Goal: Task Accomplishment & Management: Complete application form

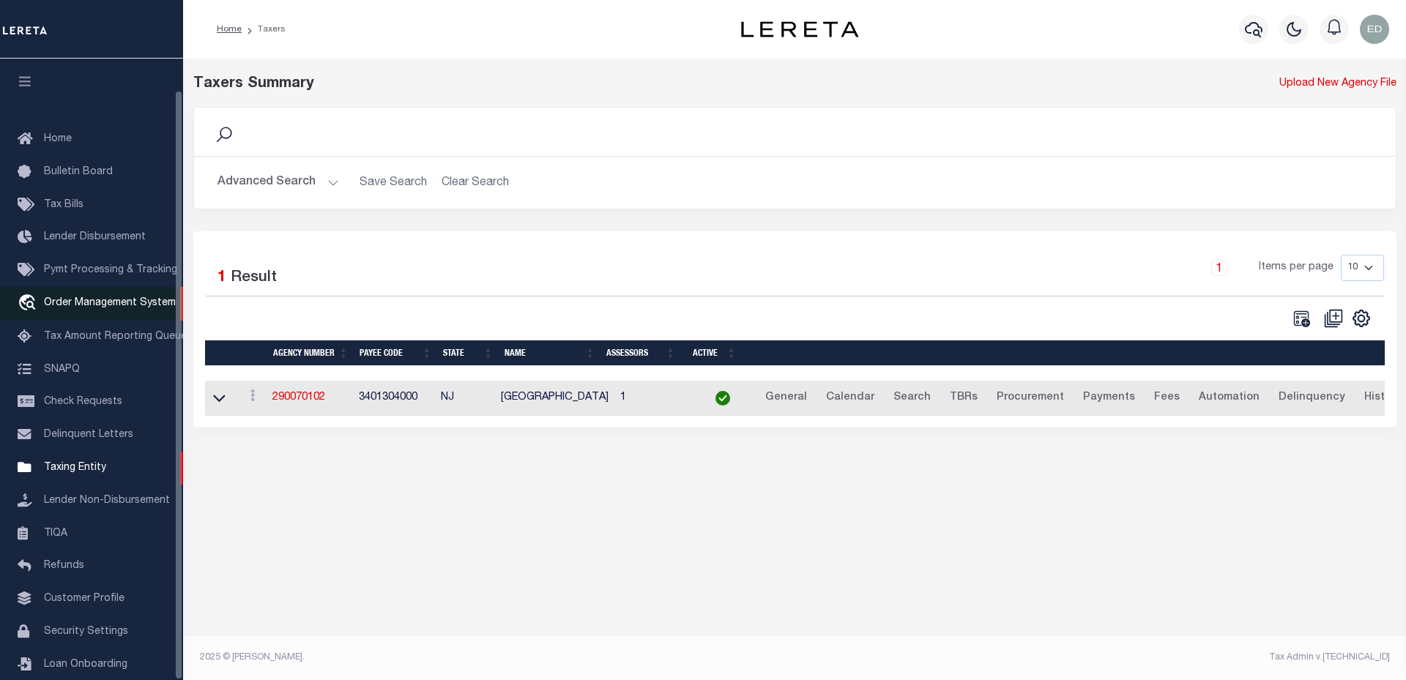
scroll to position [33, 0]
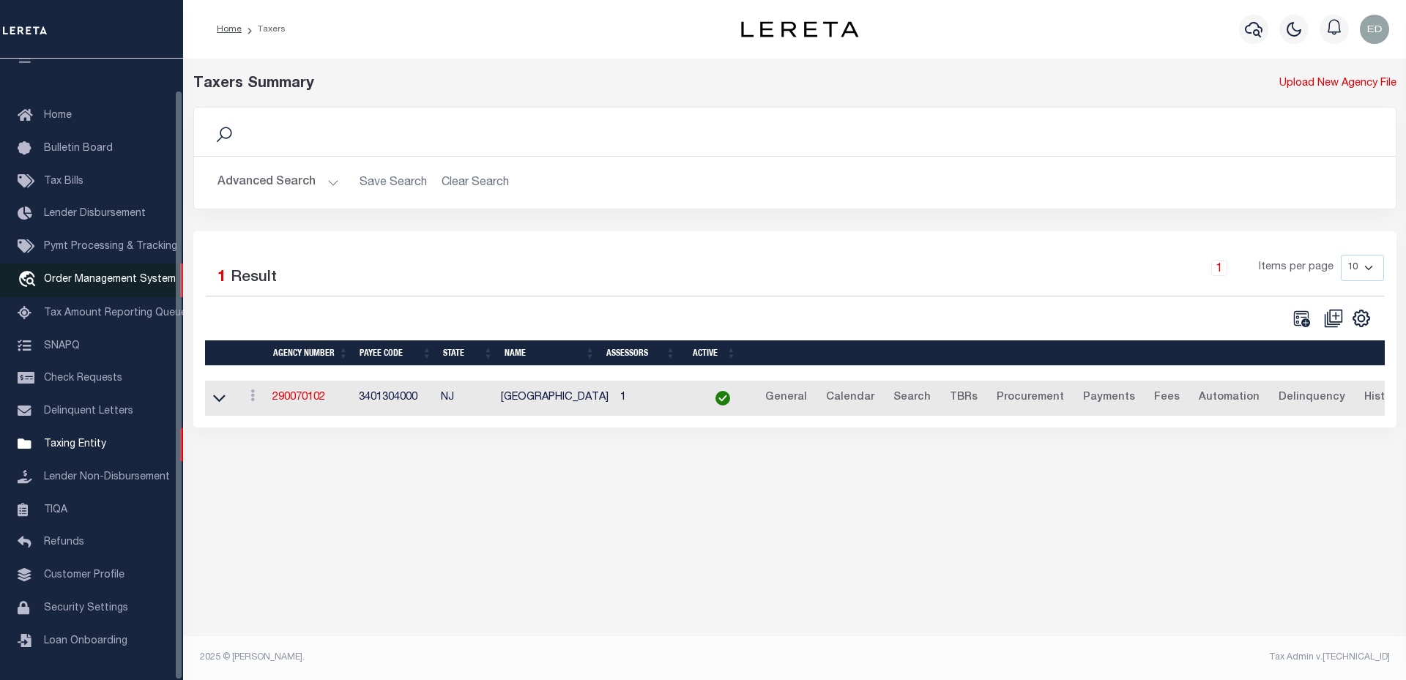
click at [121, 279] on span "Order Management System" at bounding box center [110, 280] width 132 height 10
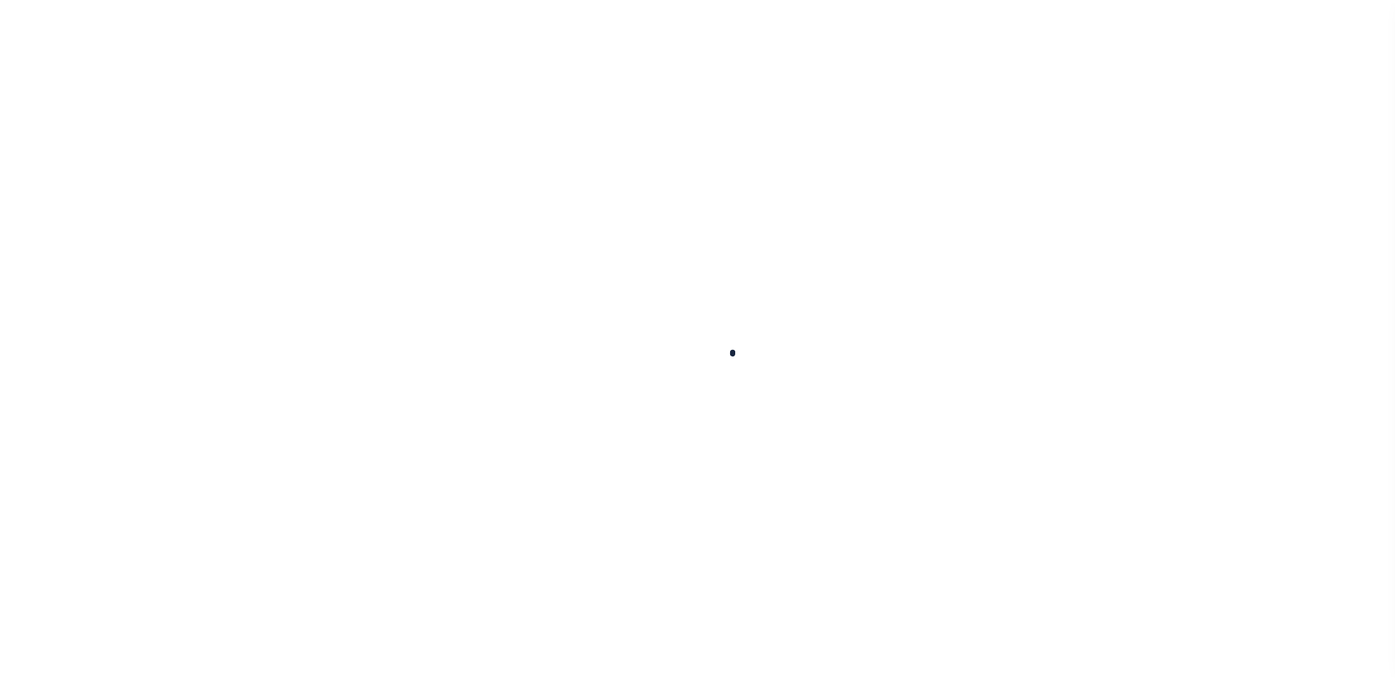
scroll to position [33, 0]
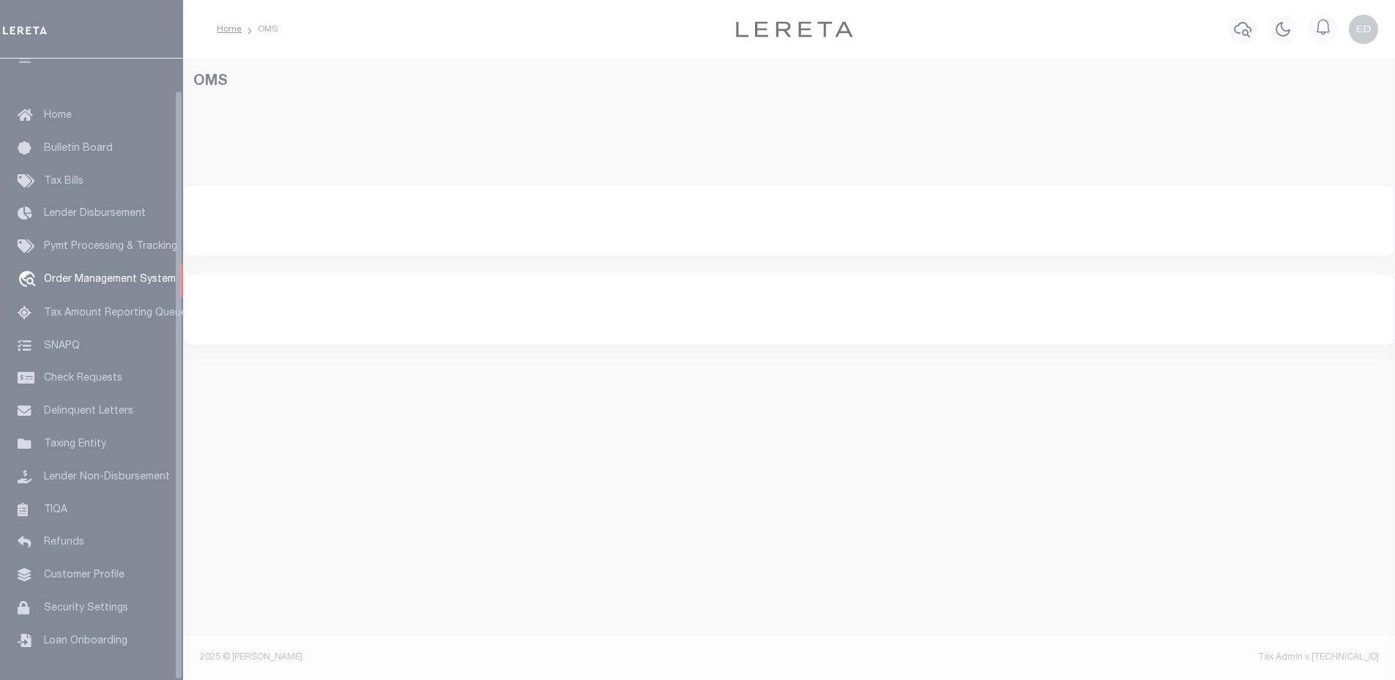
select select "200"
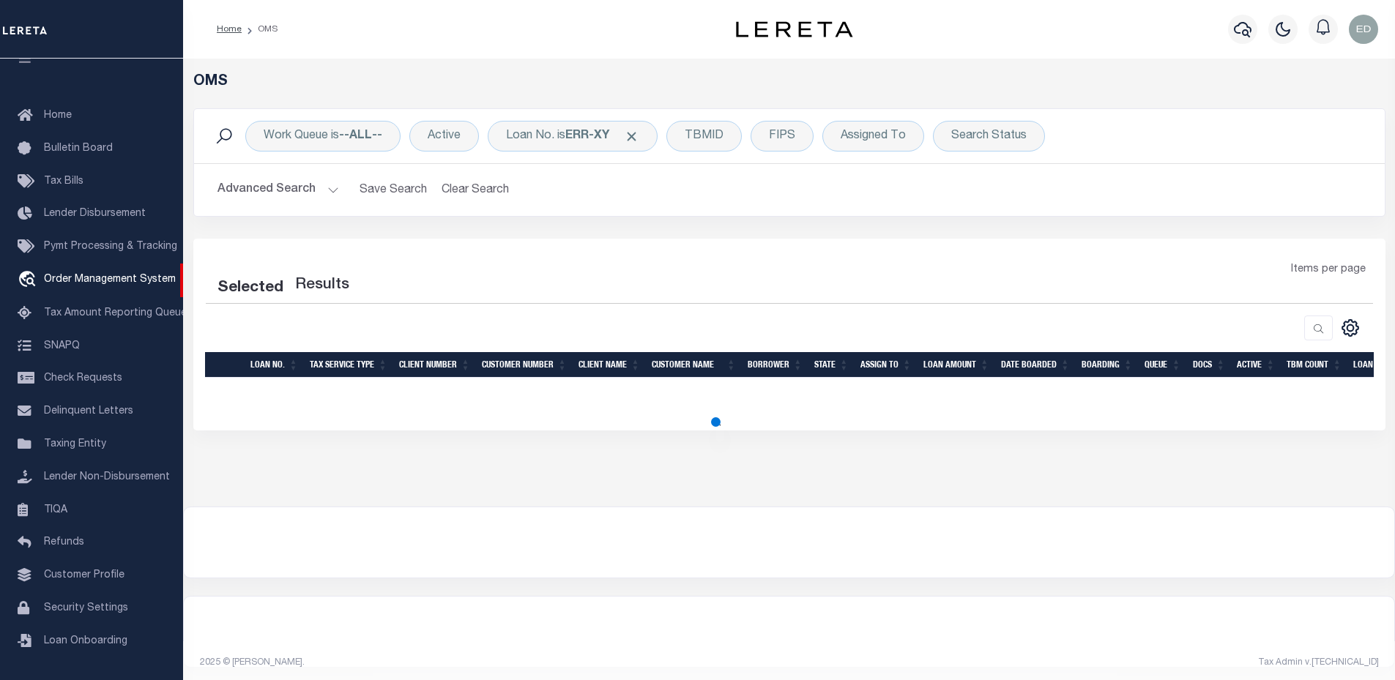
select select "200"
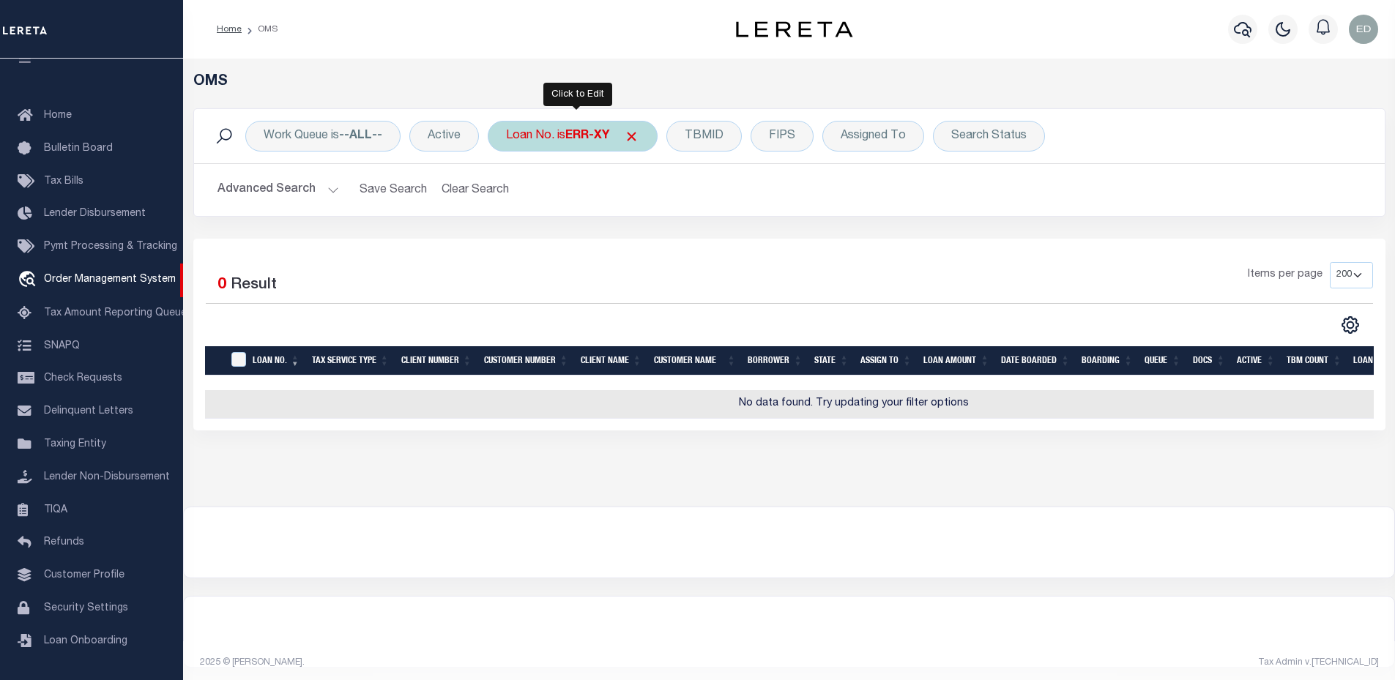
click at [541, 137] on div "Loan No. is ERR-XY" at bounding box center [573, 136] width 170 height 31
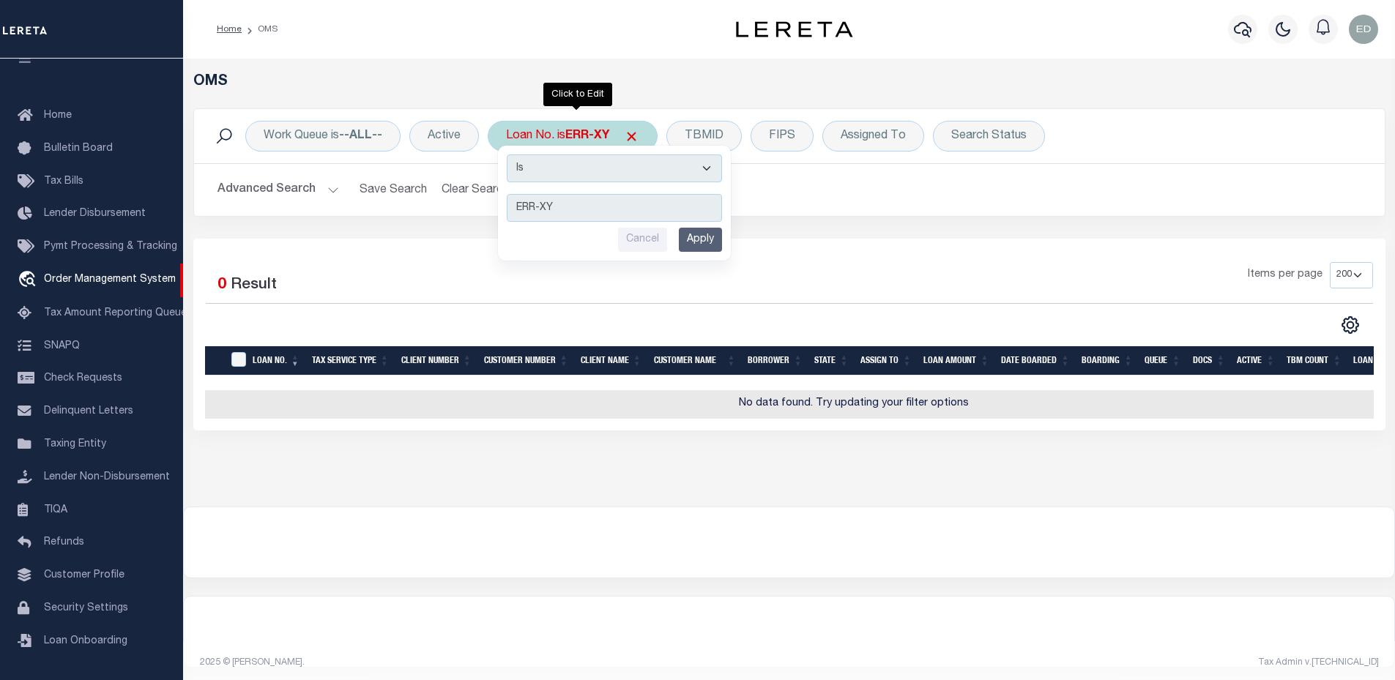
click at [547, 162] on select "Is Contains" at bounding box center [614, 169] width 215 height 28
select select "c"
click at [508, 155] on select "Is Contains" at bounding box center [614, 169] width 215 height 28
click at [729, 247] on div "Is Contains ERR-XY Cancel Apply" at bounding box center [614, 203] width 233 height 115
click at [716, 246] on input "Apply" at bounding box center [700, 240] width 43 height 24
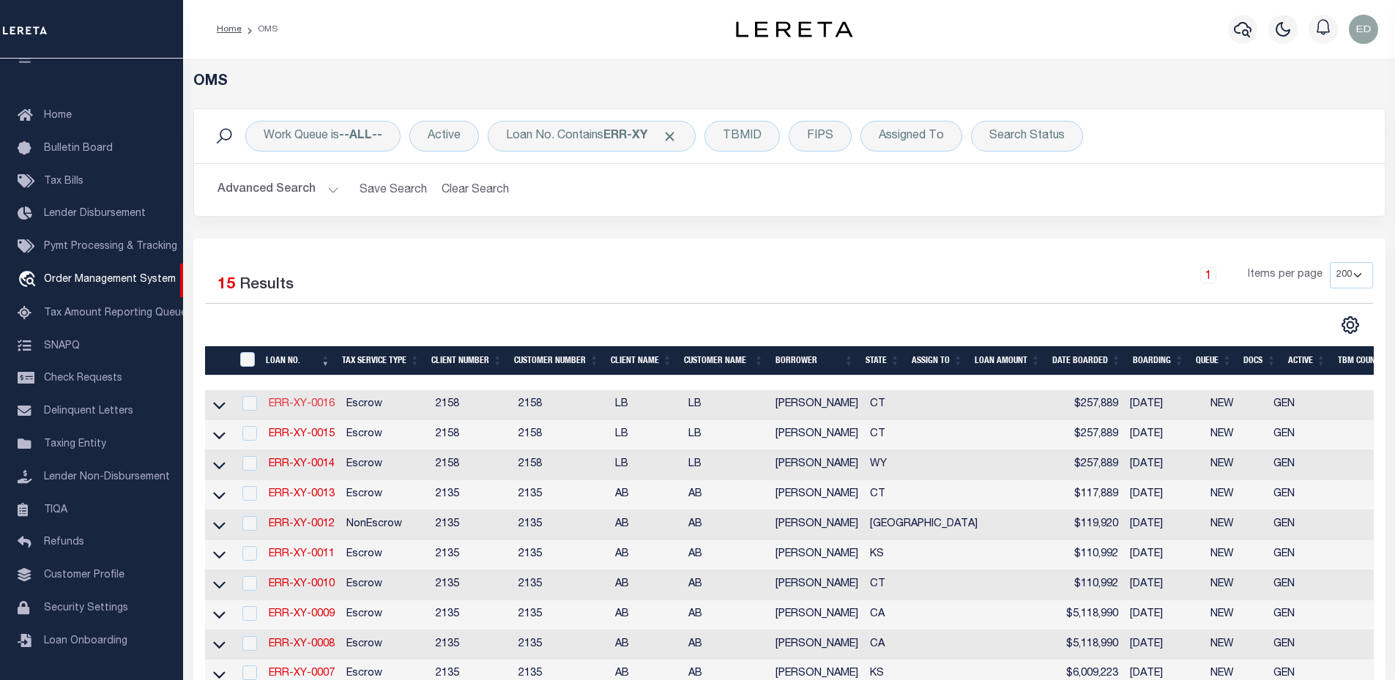
click at [308, 401] on link "ERR-XY-0016" at bounding box center [302, 404] width 66 height 10
type input "ERR-XY-0016"
type input "[PERSON_NAME]"
select select
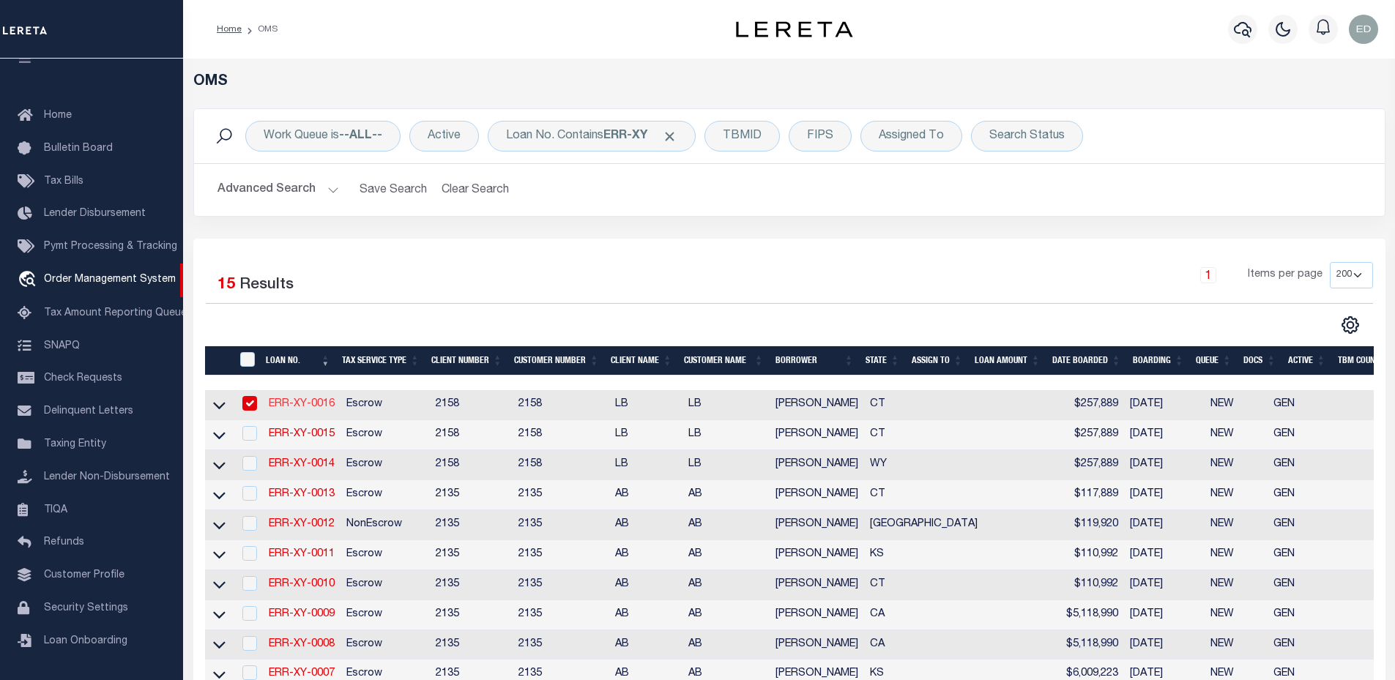
type input "[DATE]"
select select "10"
select select "Escrow"
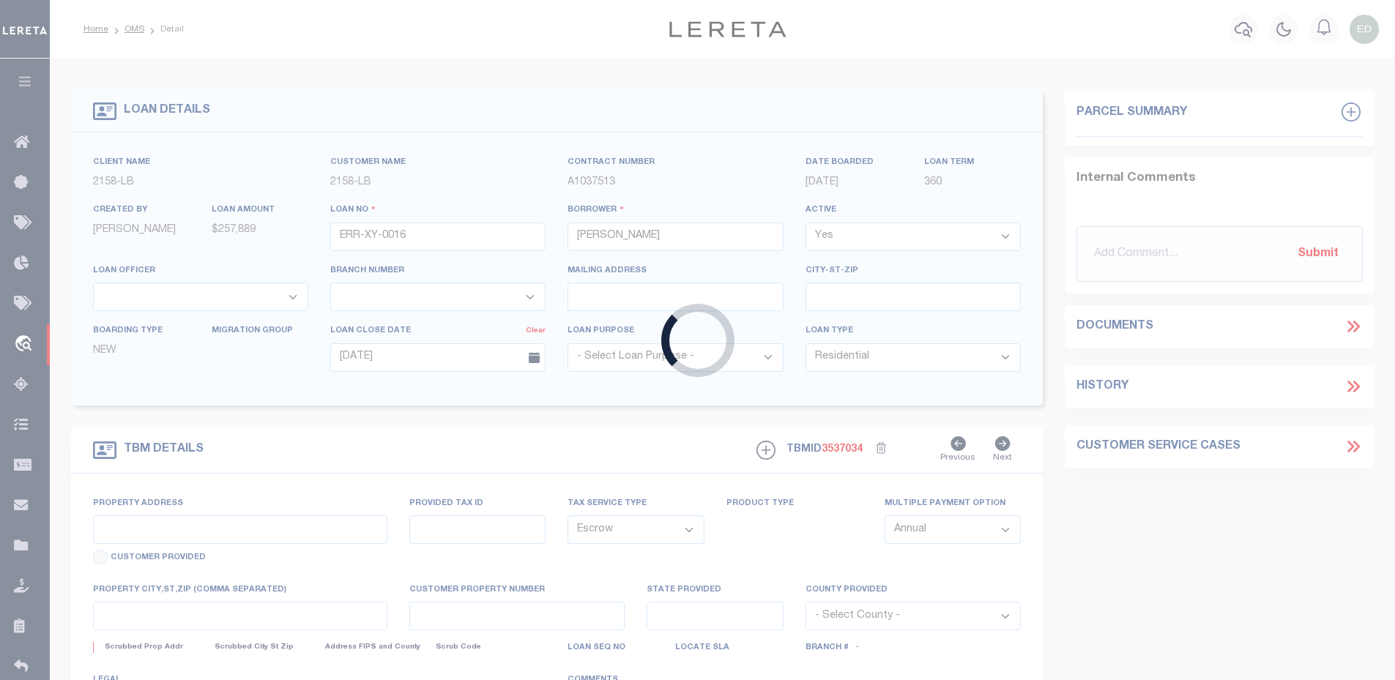
type input "[STREET_ADDRESS]"
type input "[GEOGRAPHIC_DATA]-1211"
type input "CT"
select select "2"
